Goal: Information Seeking & Learning: Find specific page/section

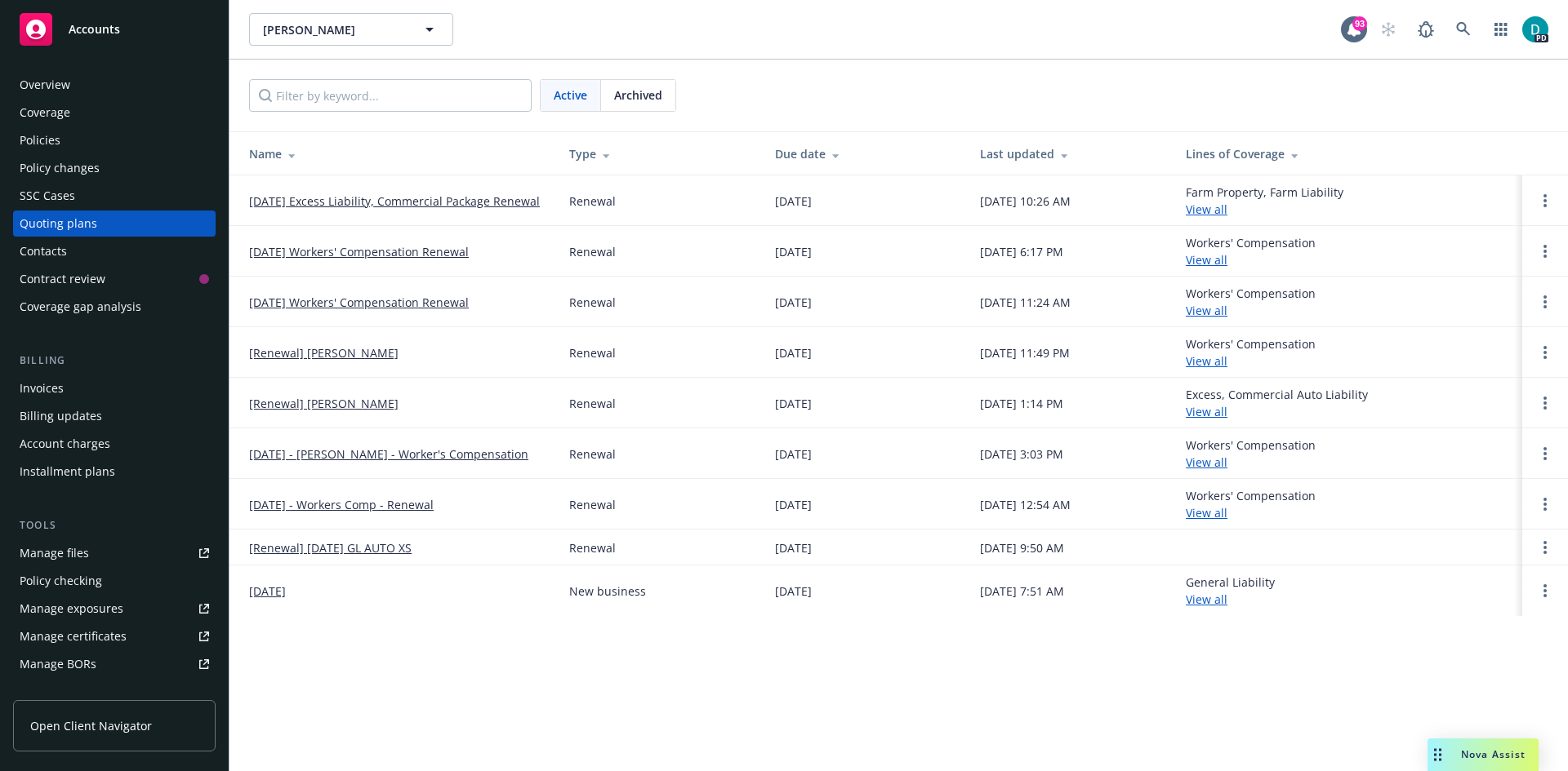
click at [75, 25] on span "Accounts" at bounding box center [94, 29] width 52 height 13
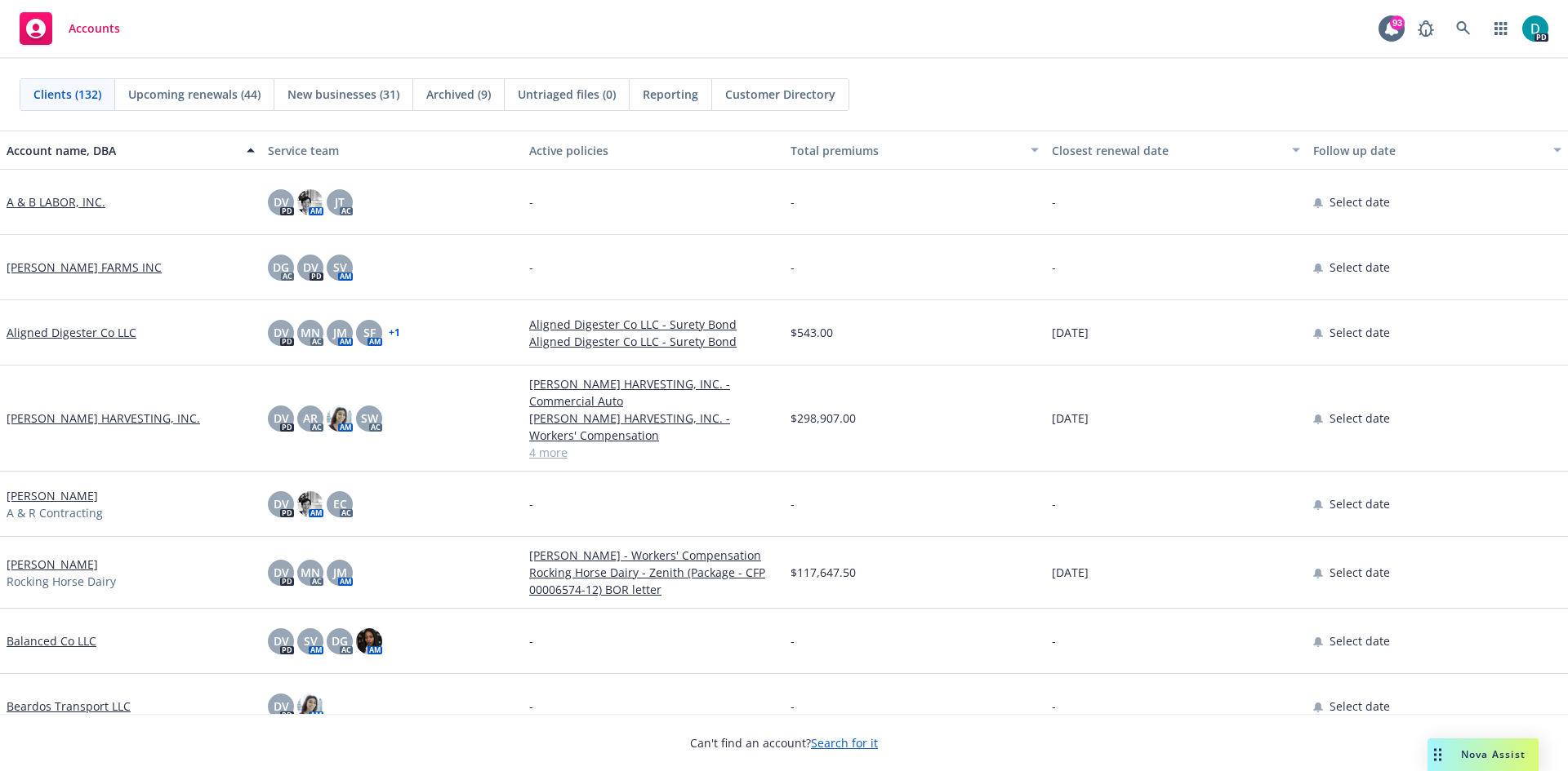
click at [1094, 151] on div "Closest renewal date" at bounding box center [1166, 151] width 230 height 17
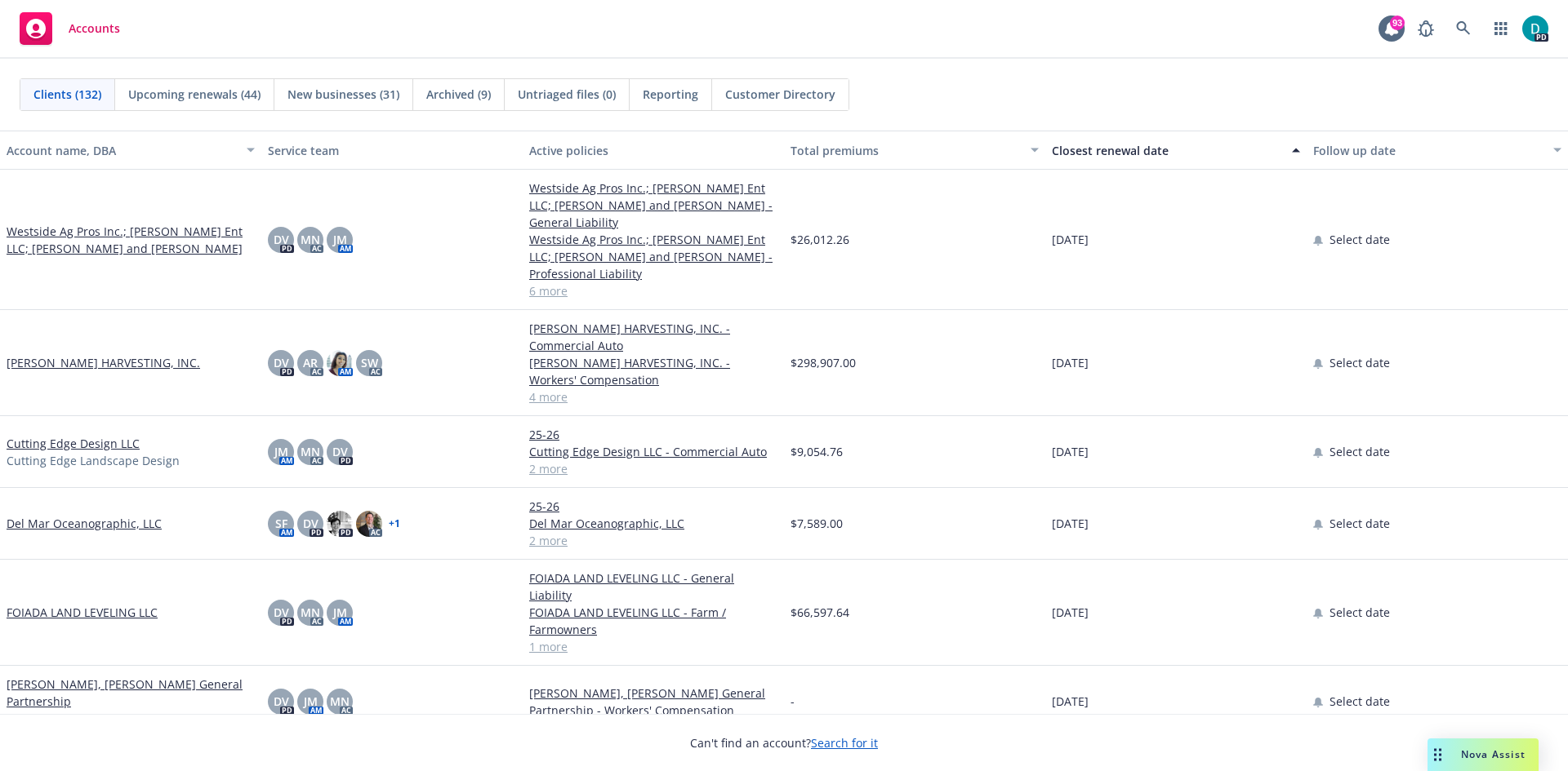
click at [1094, 151] on div "Closest renewal date" at bounding box center [1166, 151] width 230 height 17
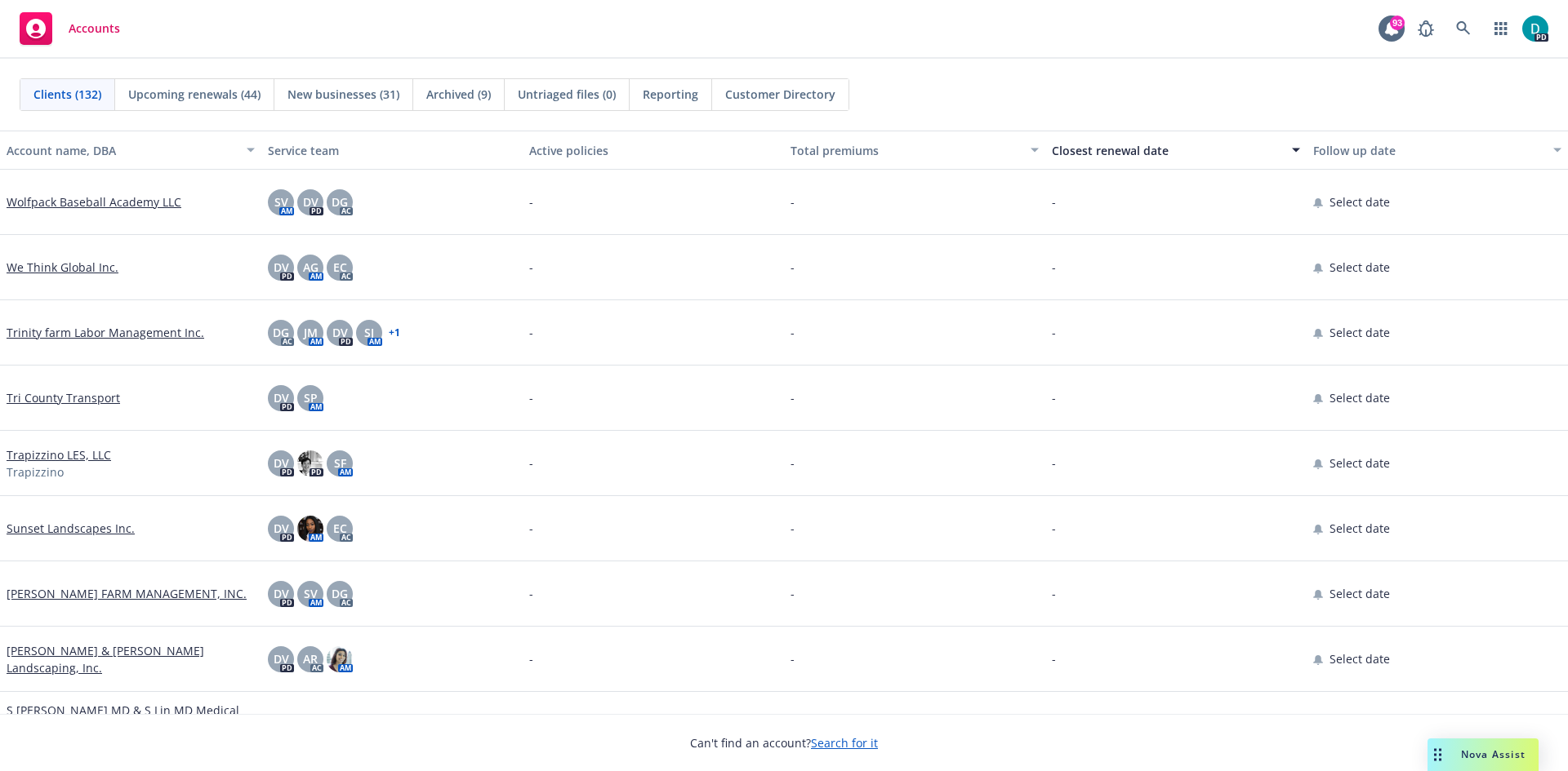
click at [1094, 151] on div "Closest renewal date" at bounding box center [1166, 151] width 230 height 17
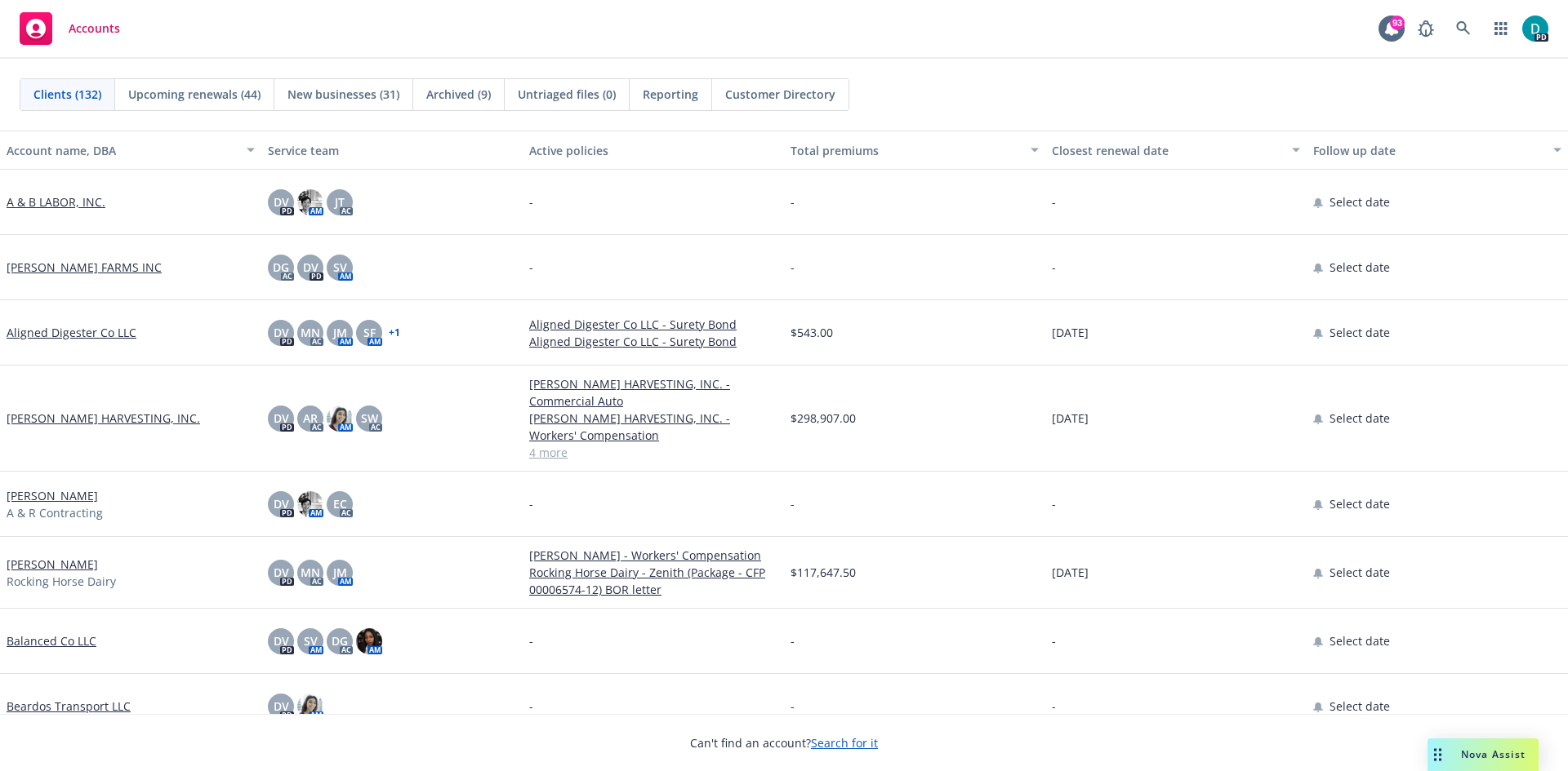
click at [1051, 153] on div "Closest renewal date" at bounding box center [1166, 151] width 230 height 17
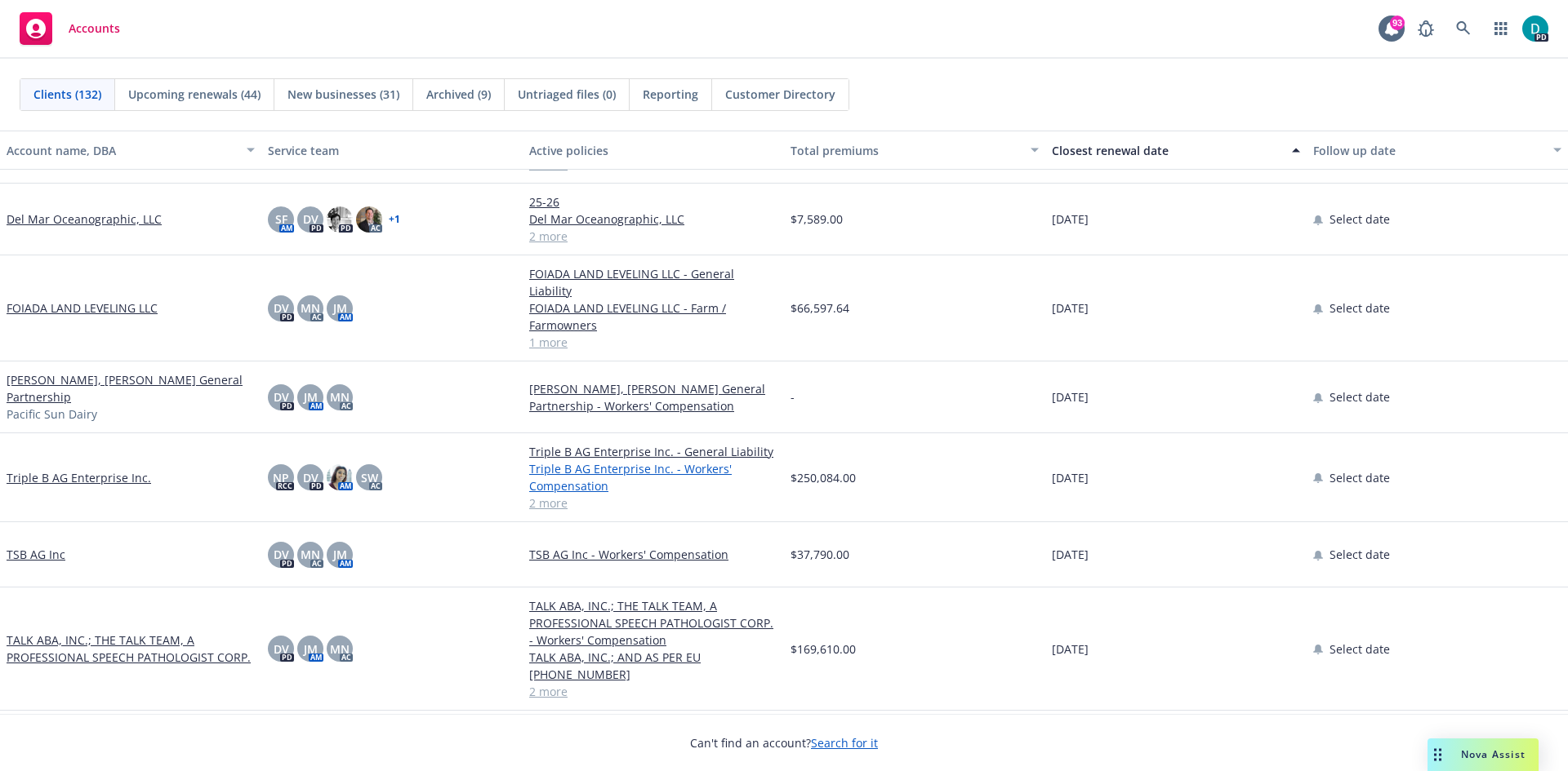
scroll to position [245, 0]
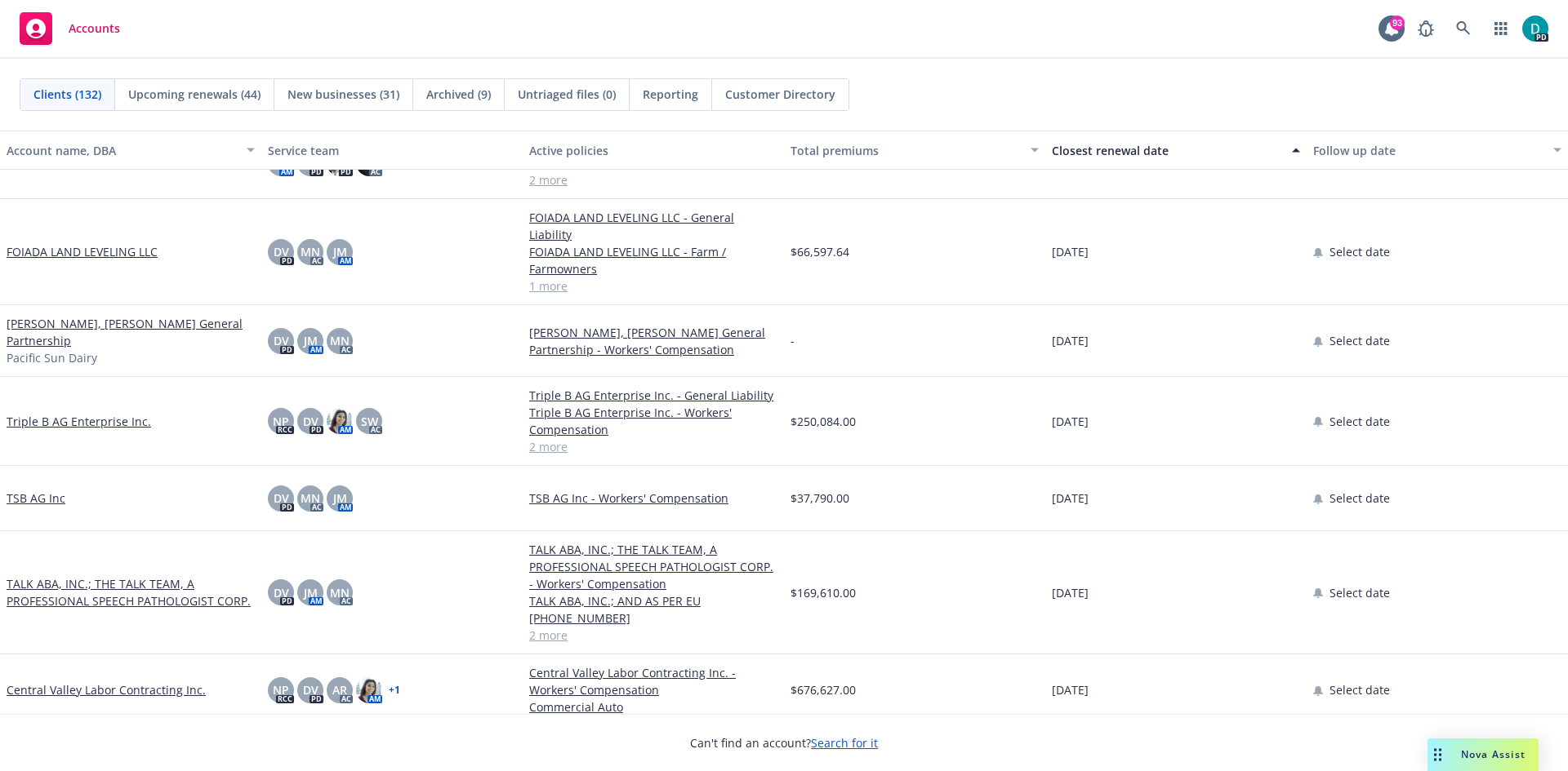
click at [115, 246] on link "FOIADA LAND LEVELING LLC" at bounding box center [82, 251] width 151 height 17
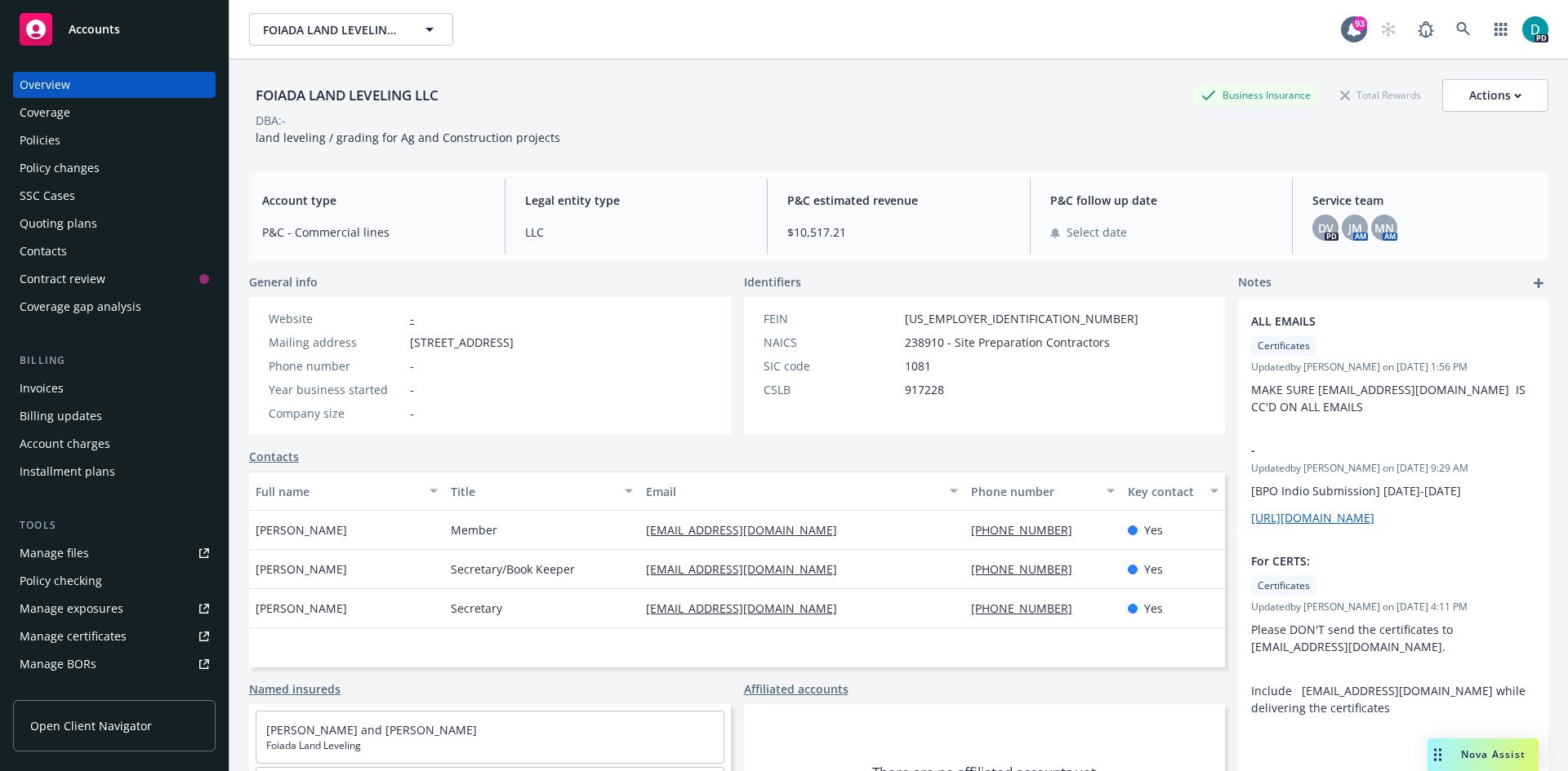
click at [60, 138] on div "Policies" at bounding box center [114, 141] width 189 height 26
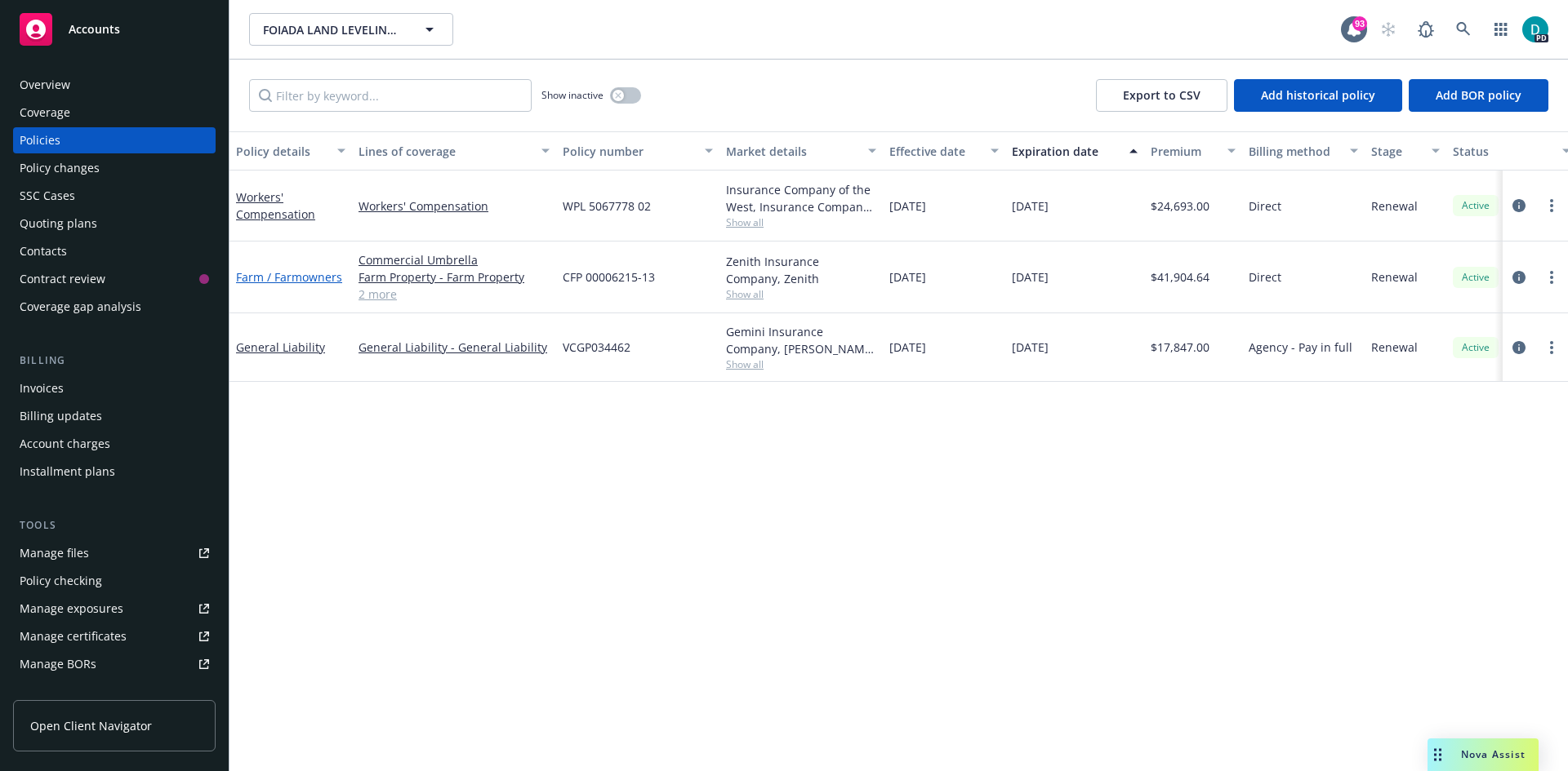
click at [306, 280] on link "Farm / Farmowners" at bounding box center [289, 277] width 106 height 16
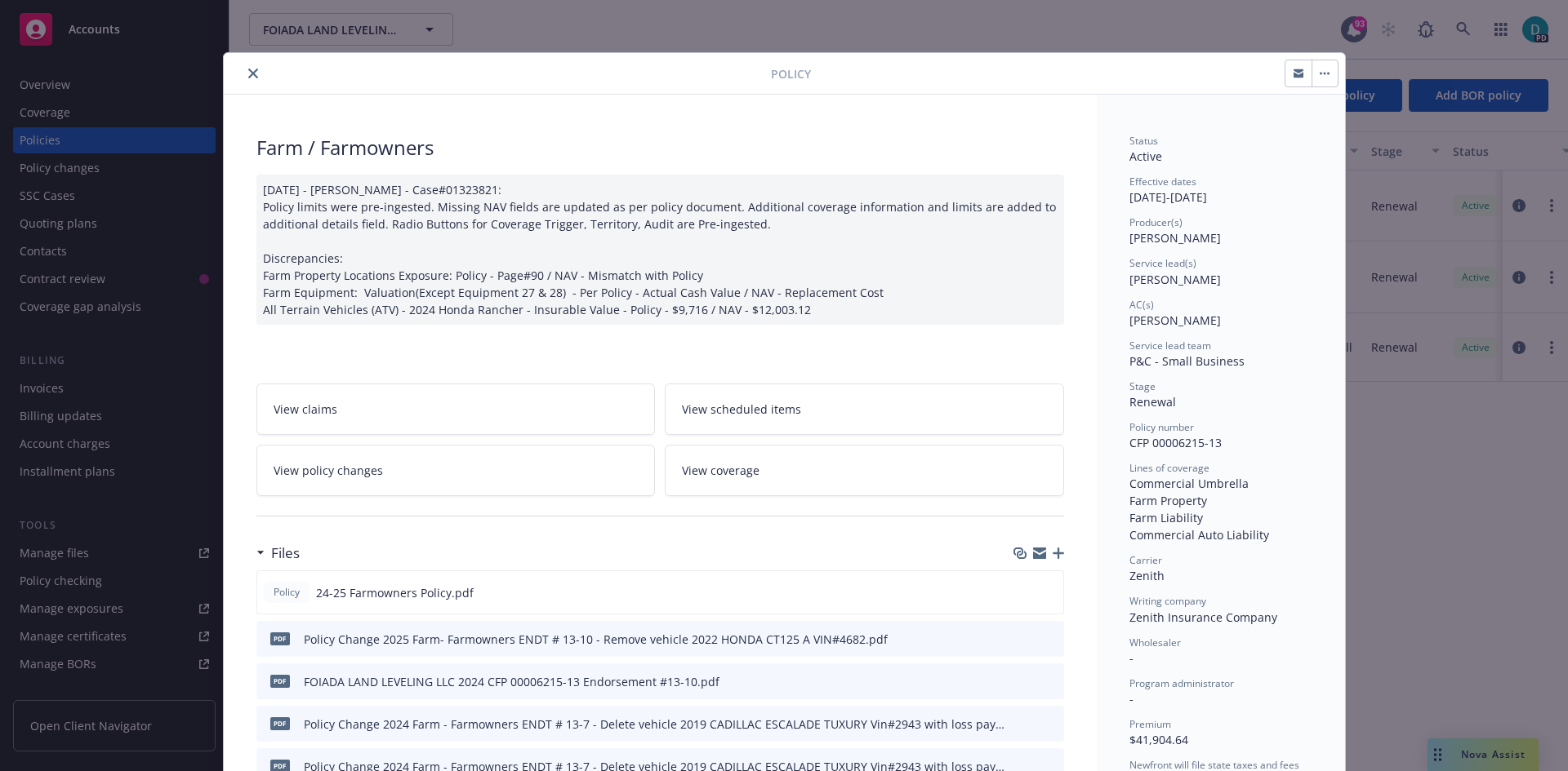
click at [251, 68] on button "close" at bounding box center [253, 74] width 20 height 20
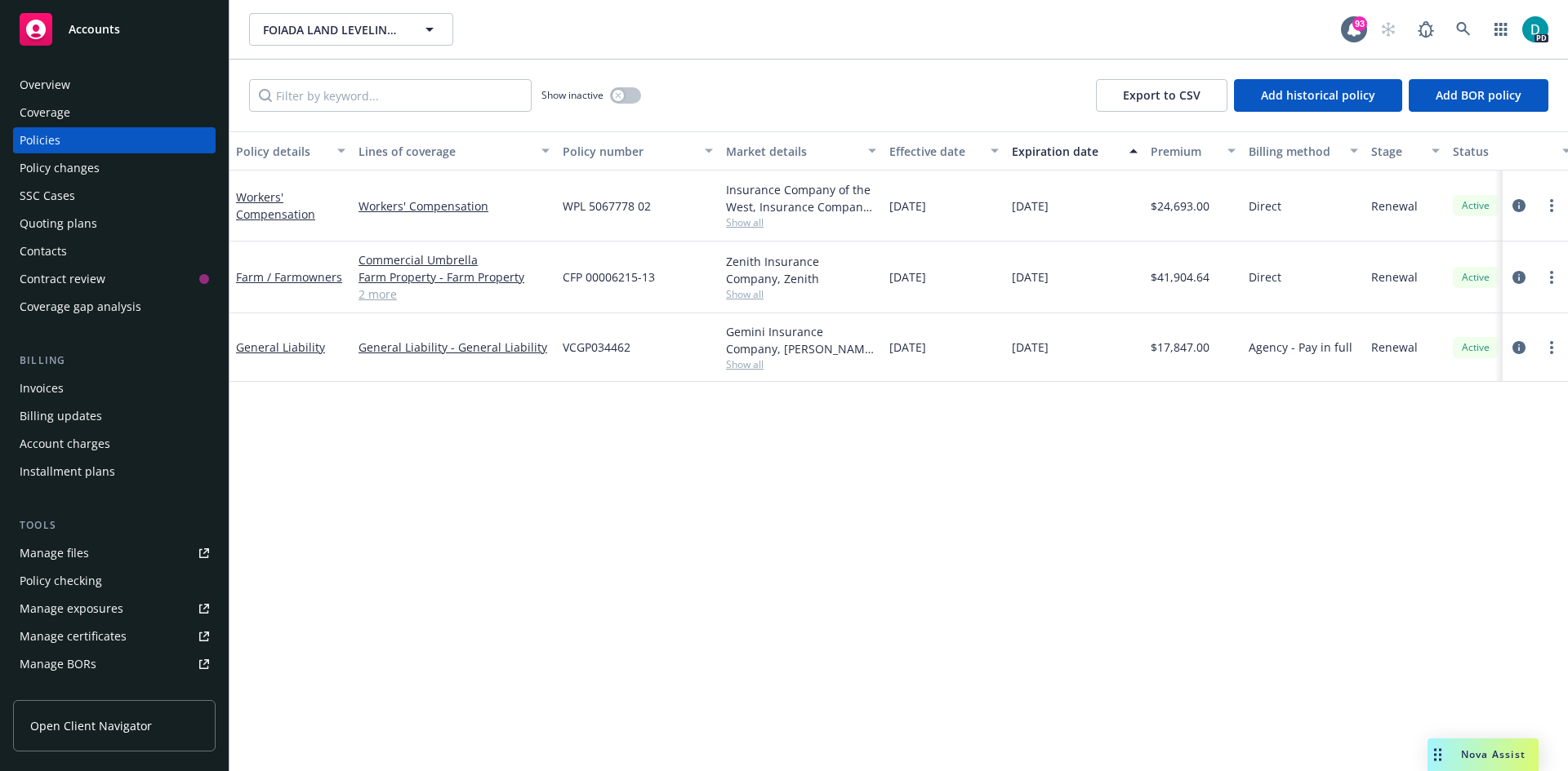
click at [739, 359] on span "Show all" at bounding box center [800, 364] width 150 height 14
click at [1060, 480] on div "Policy details Lines of coverage Policy number Market details Effective date Ex…" at bounding box center [898, 452] width 1338 height 640
